Goal: Task Accomplishment & Management: Use online tool/utility

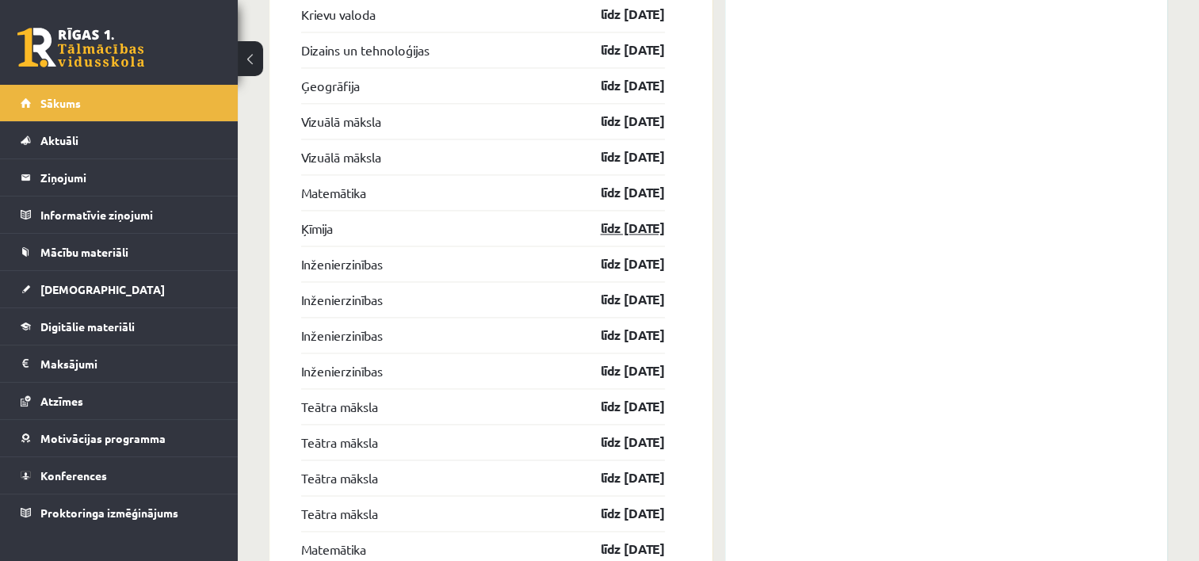
scroll to position [2297, 0]
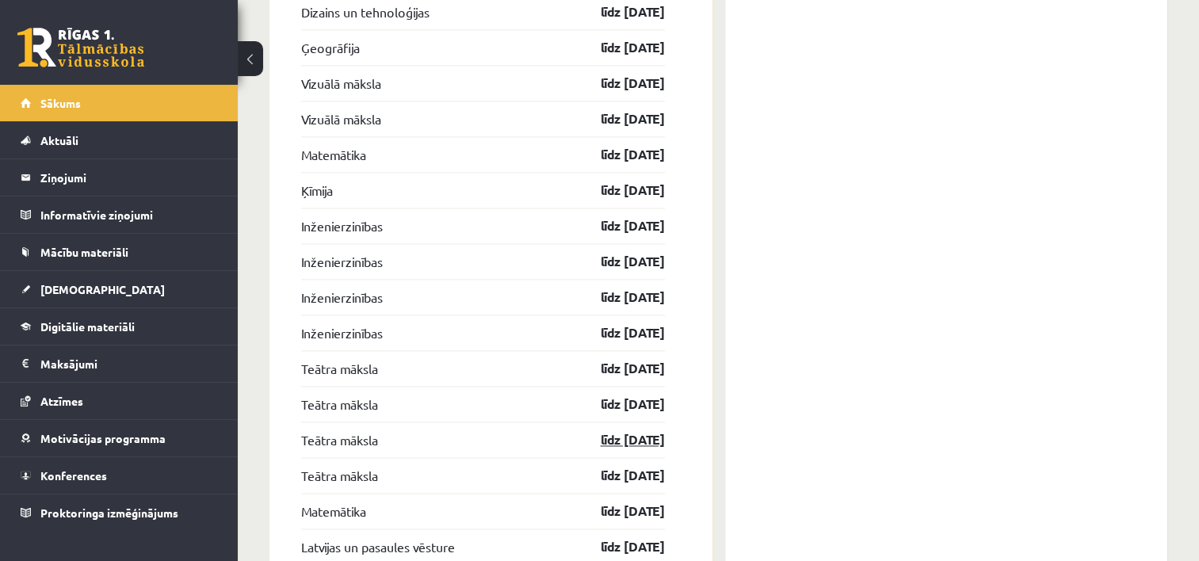
drag, startPoint x: 647, startPoint y: 421, endPoint x: 643, endPoint y: 429, distance: 8.9
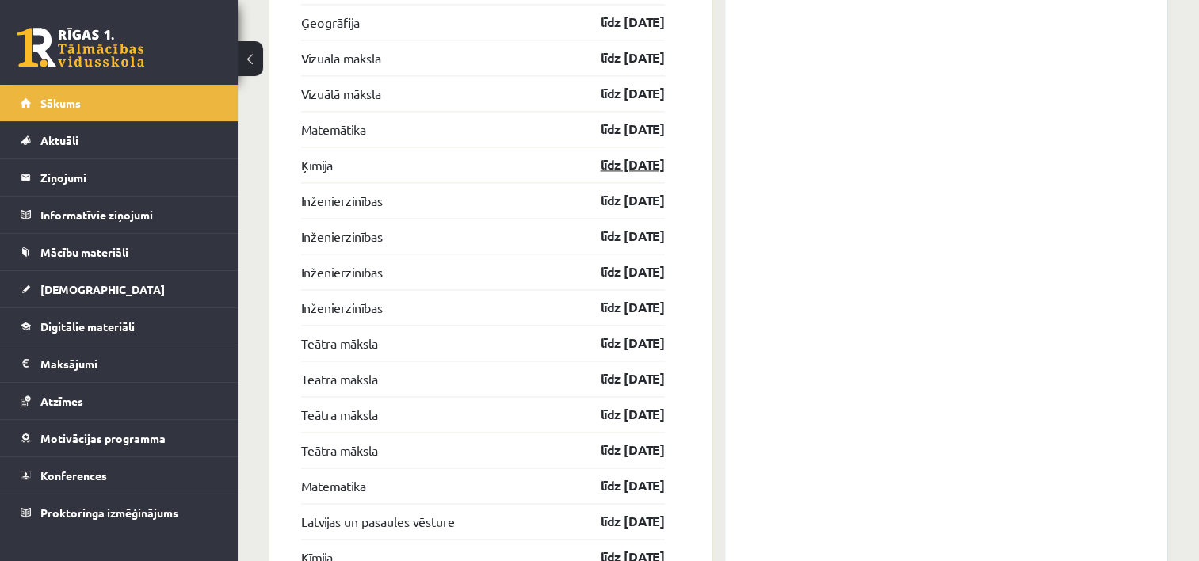
scroll to position [2297, 0]
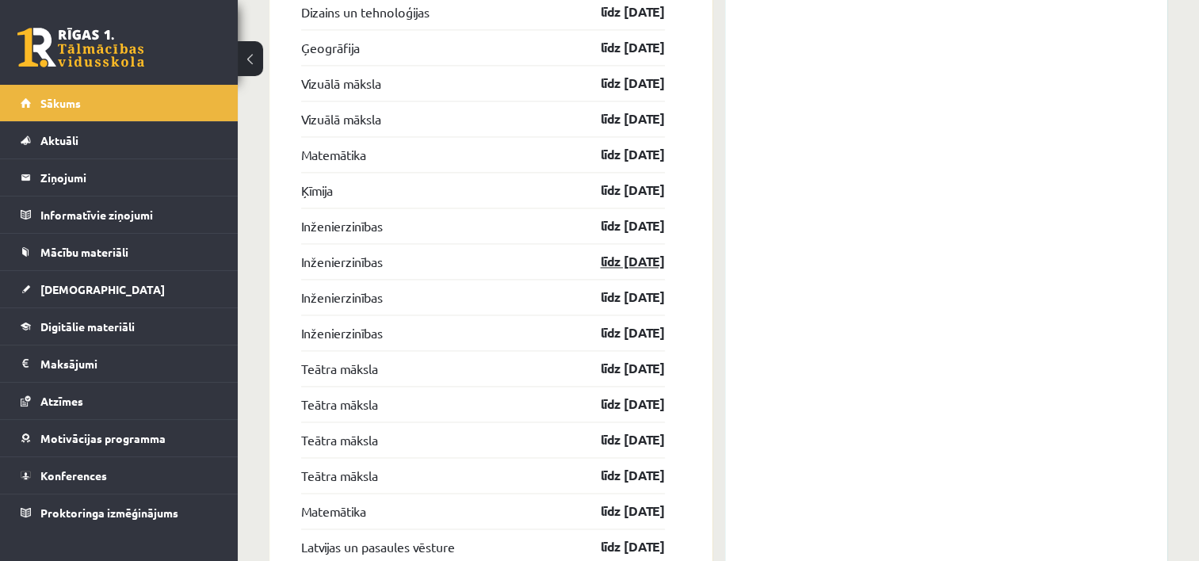
click at [627, 262] on link "līdz [DATE]" at bounding box center [619, 261] width 92 height 19
